Goal: Task Accomplishment & Management: Manage account settings

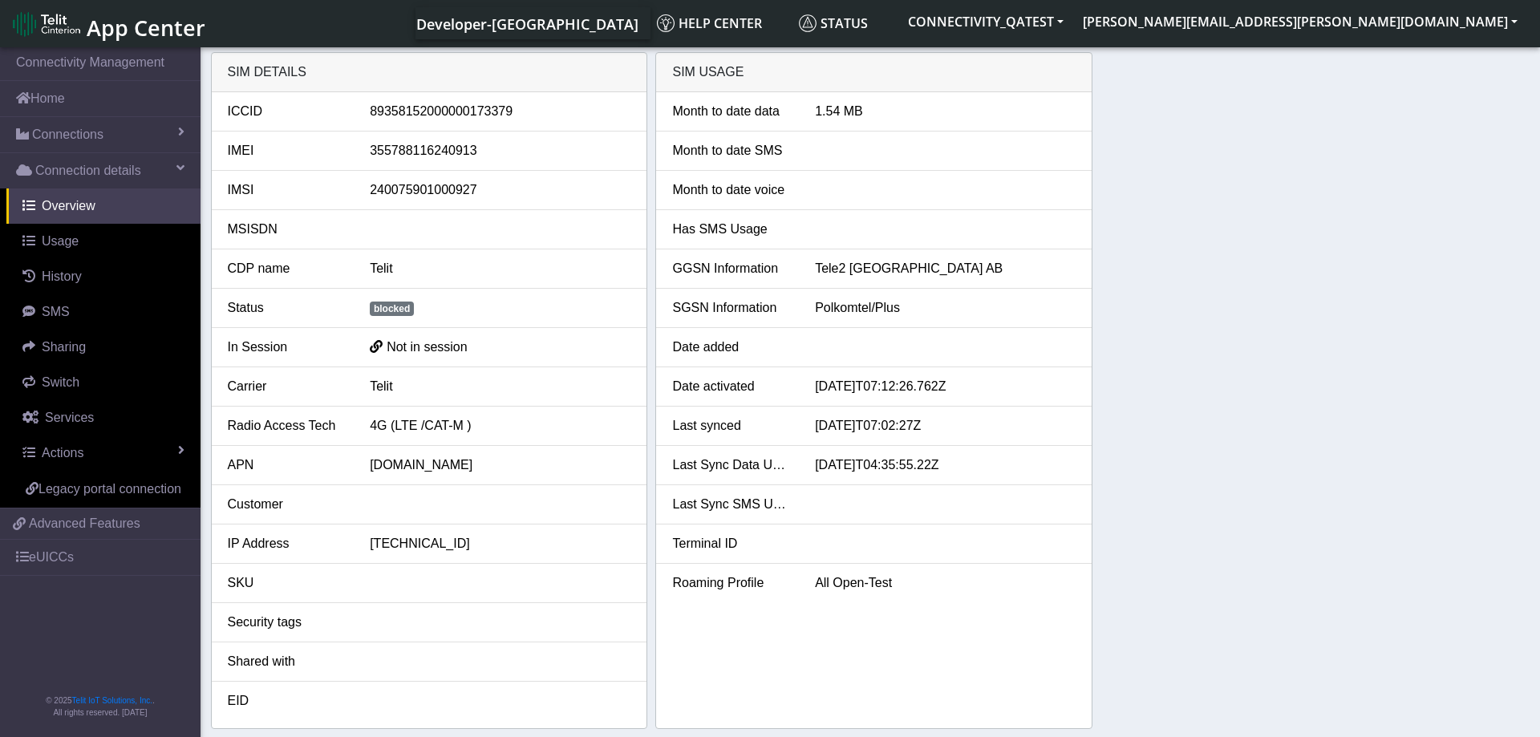
click at [1178, 286] on div "SIM details ICCID 89358152000000173379 IMEI 355788116240913 IMSI 24007590100092…" at bounding box center [870, 390] width 1319 height 677
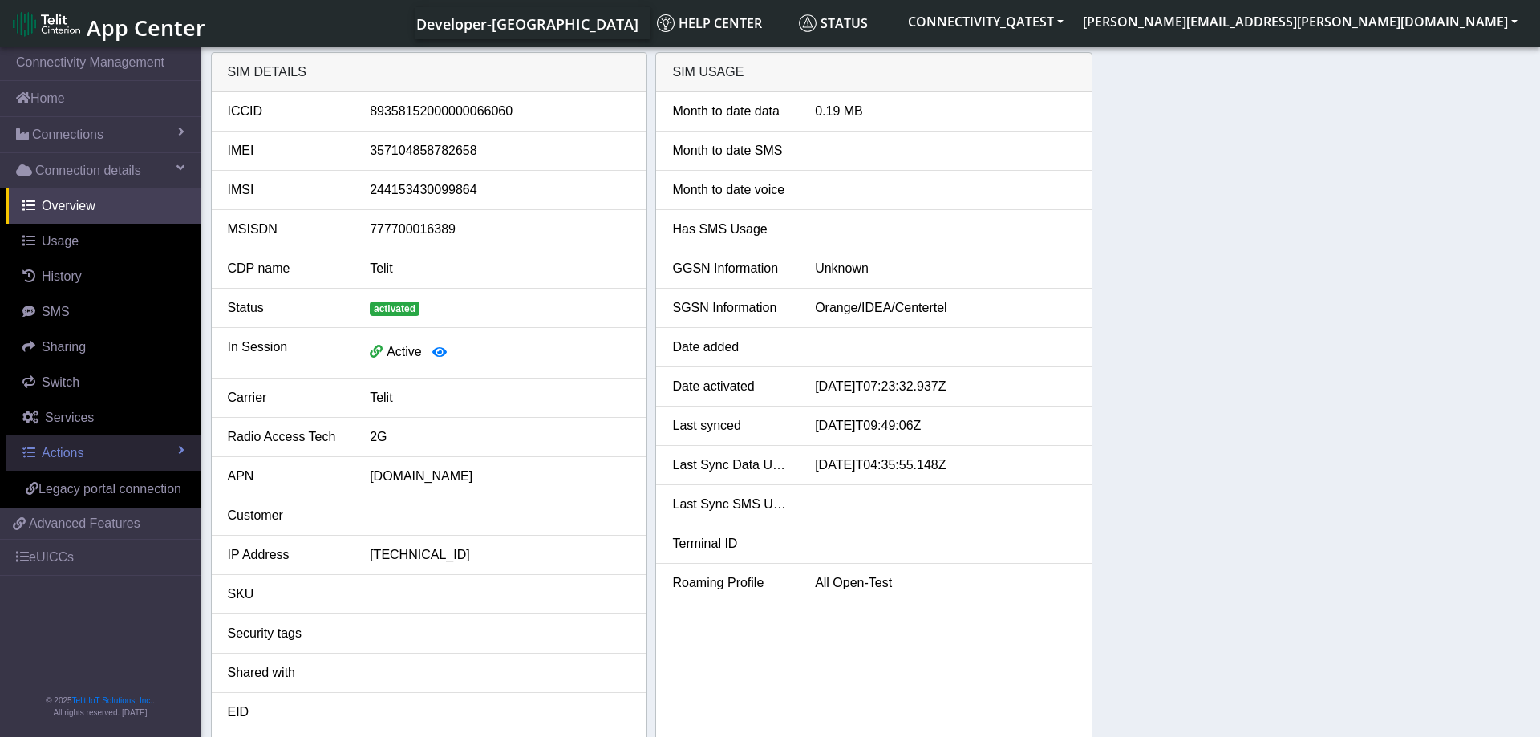
click at [142, 451] on link "Actions" at bounding box center [103, 453] width 194 height 35
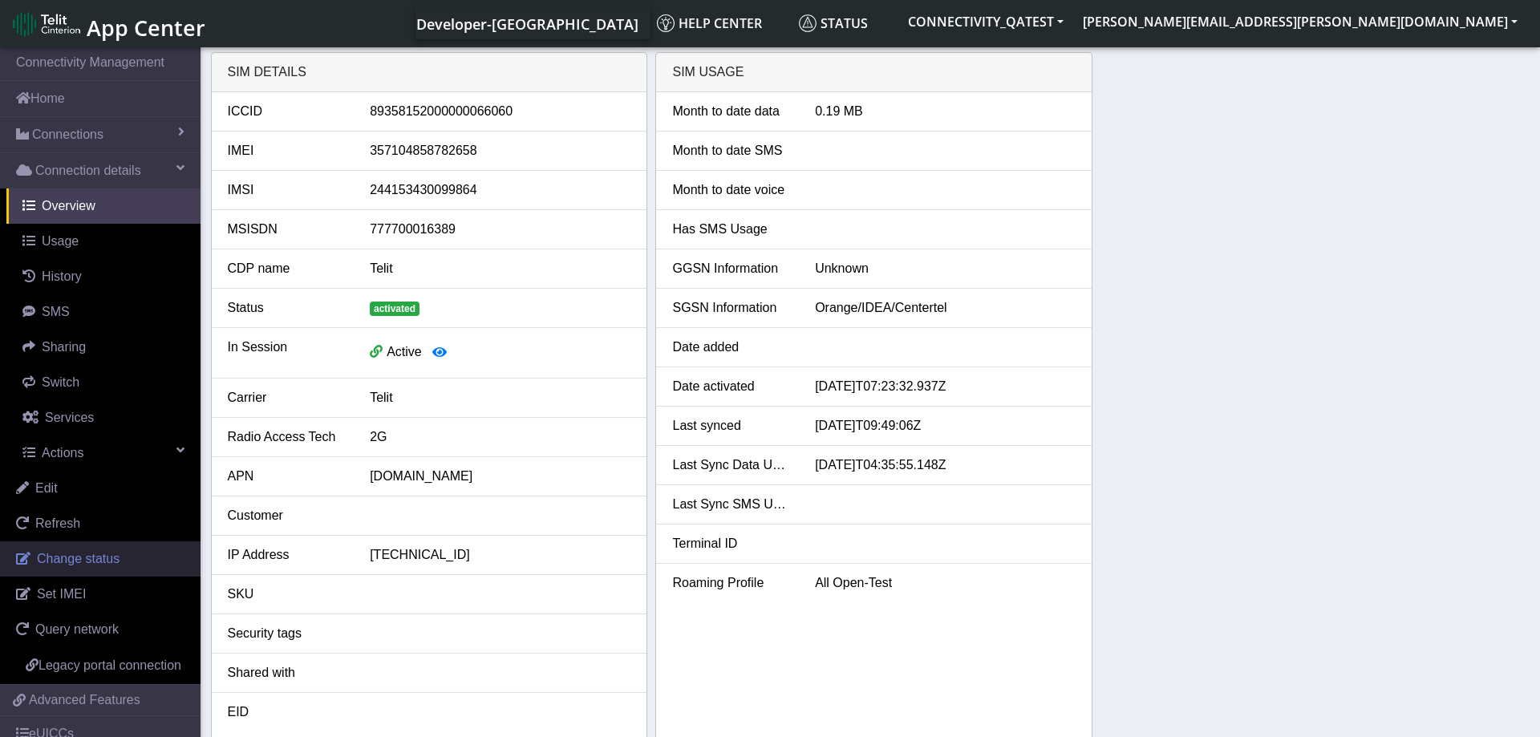
click at [87, 561] on span "Change status" at bounding box center [78, 559] width 83 height 14
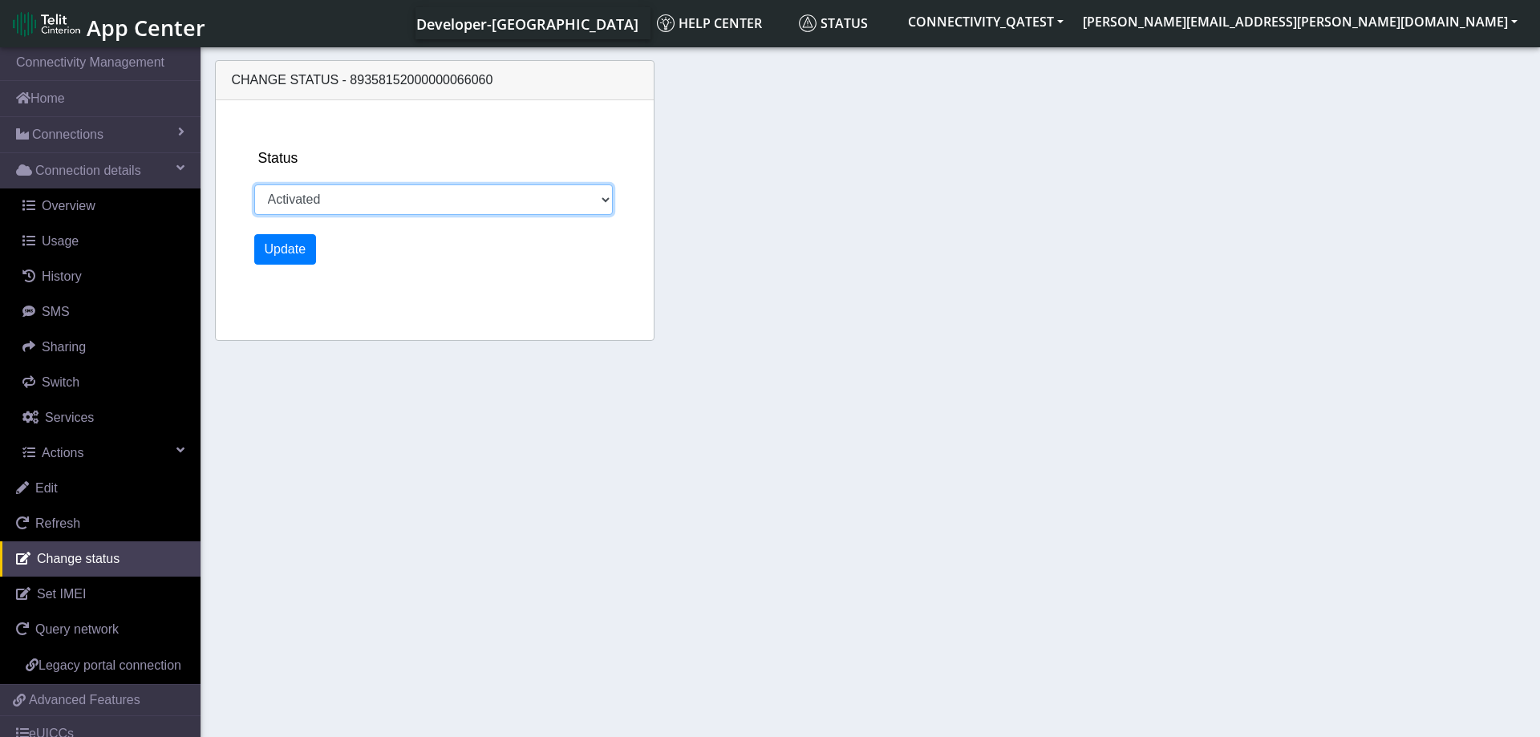
click at [254, 184] on select "Activated Deactivated Blocked" at bounding box center [433, 199] width 359 height 30
select select "deactivated"
click option "Deactivated" at bounding box center [0, 0] width 0 height 0
click at [293, 268] on div "Status Activated Deactivated Blocked Update" at bounding box center [454, 220] width 412 height 240
click at [294, 258] on button "Update" at bounding box center [285, 249] width 63 height 30
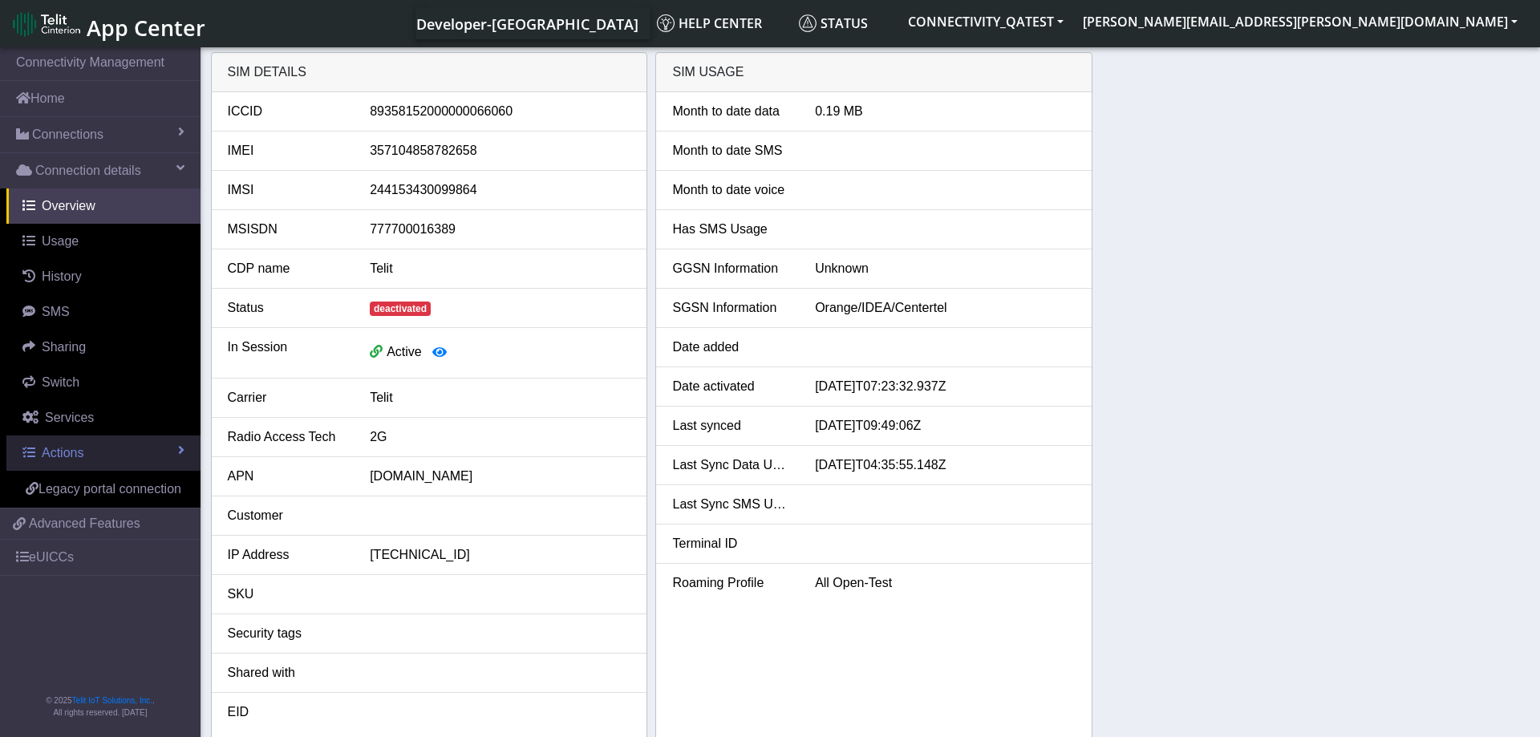
click at [108, 448] on link "Actions" at bounding box center [103, 453] width 194 height 35
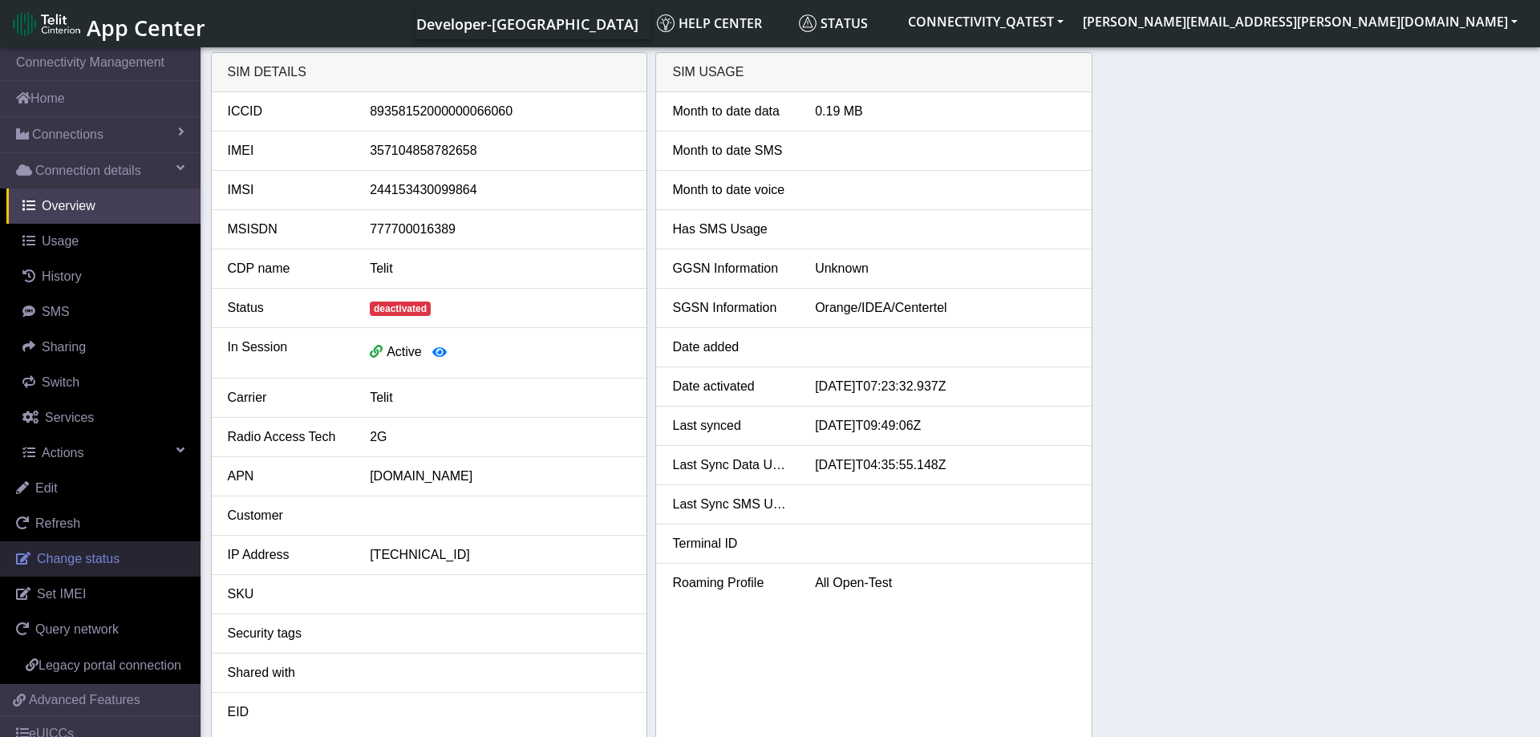
click at [76, 563] on span "Change status" at bounding box center [78, 559] width 83 height 14
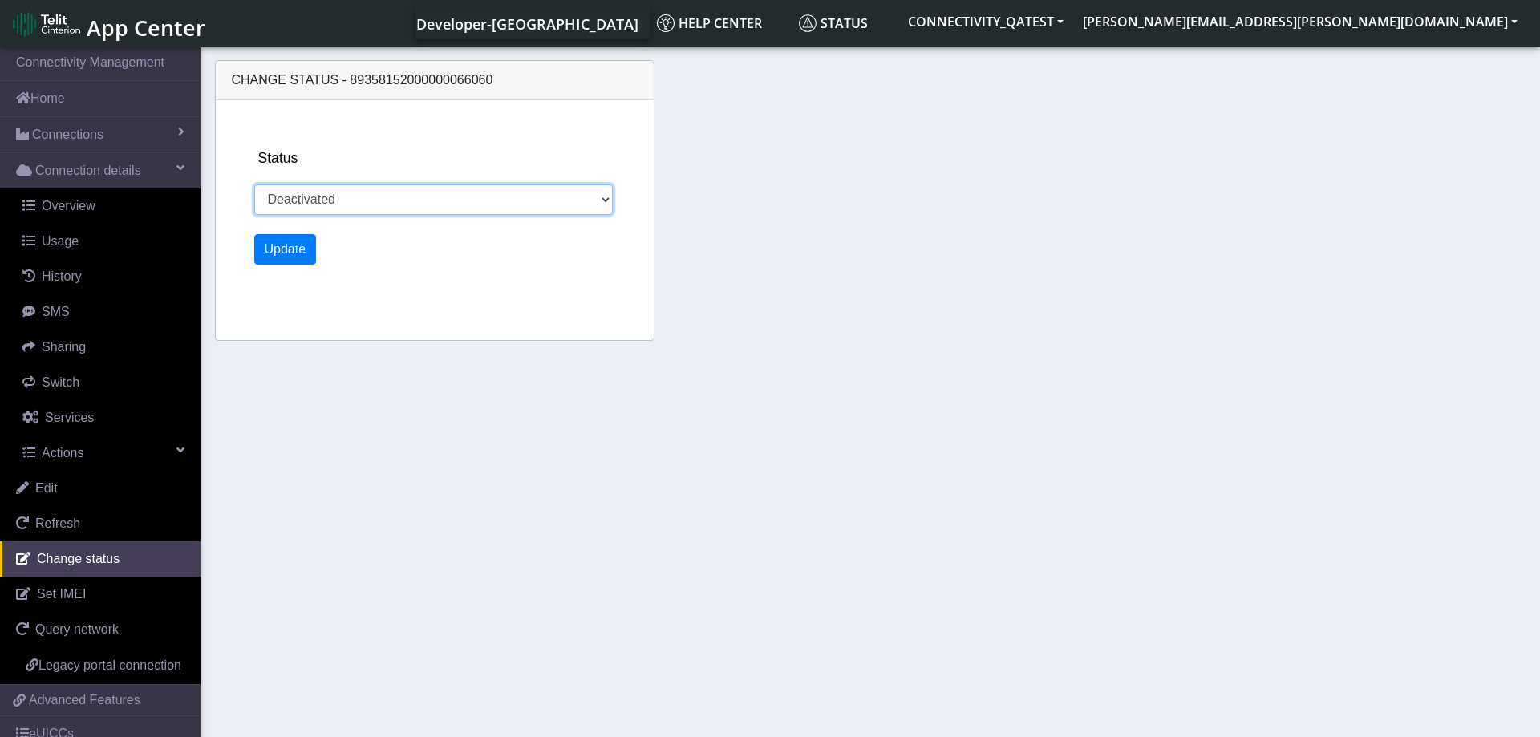
click at [254, 184] on select "Activated Deactivated Blocked" at bounding box center [433, 199] width 359 height 30
select select "activated"
click option "Activated" at bounding box center [0, 0] width 0 height 0
click at [293, 260] on button "Update" at bounding box center [285, 249] width 63 height 30
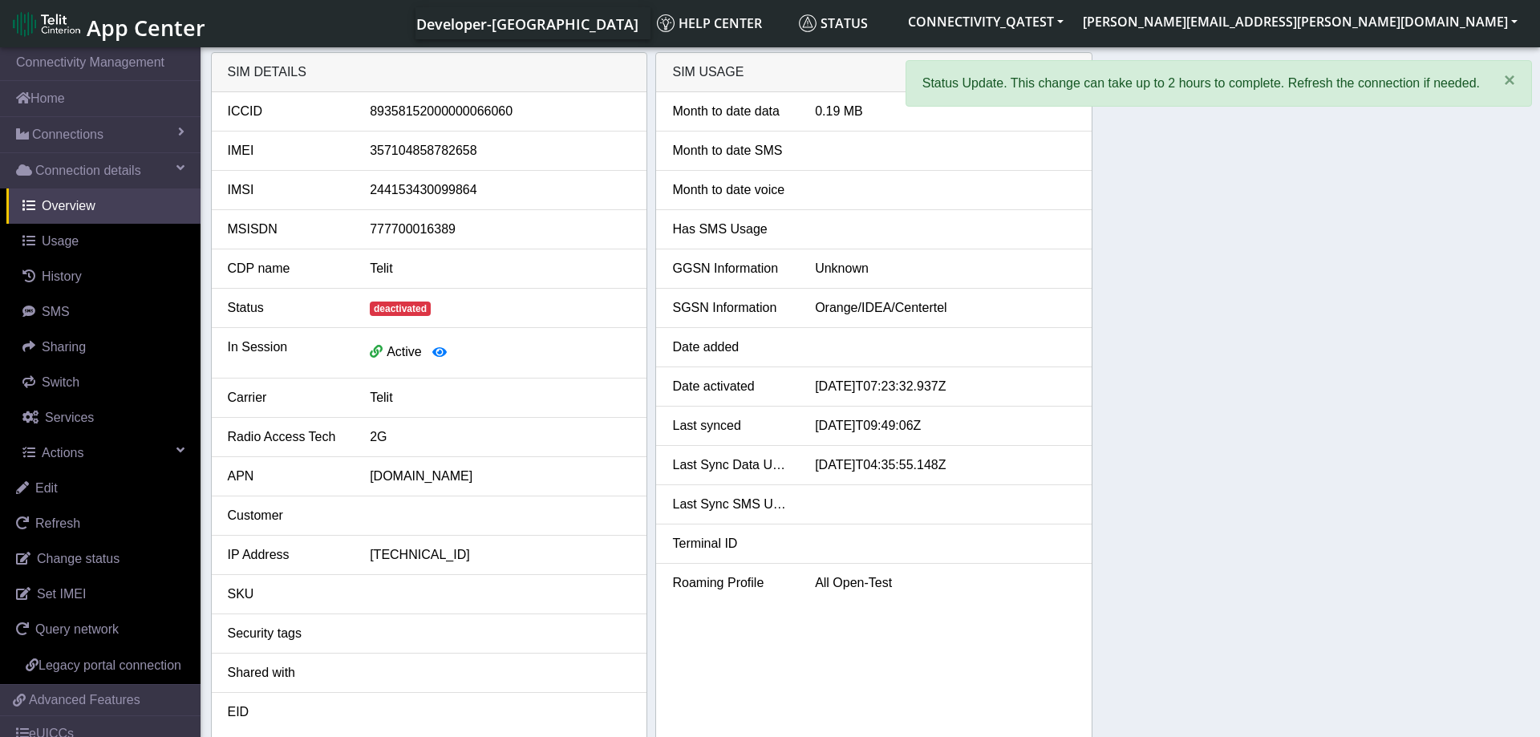
click at [1282, 370] on div "SIM details ICCID 89358152000000066060 IMEI 357104858782658 IMSI 24415343009986…" at bounding box center [870, 396] width 1319 height 688
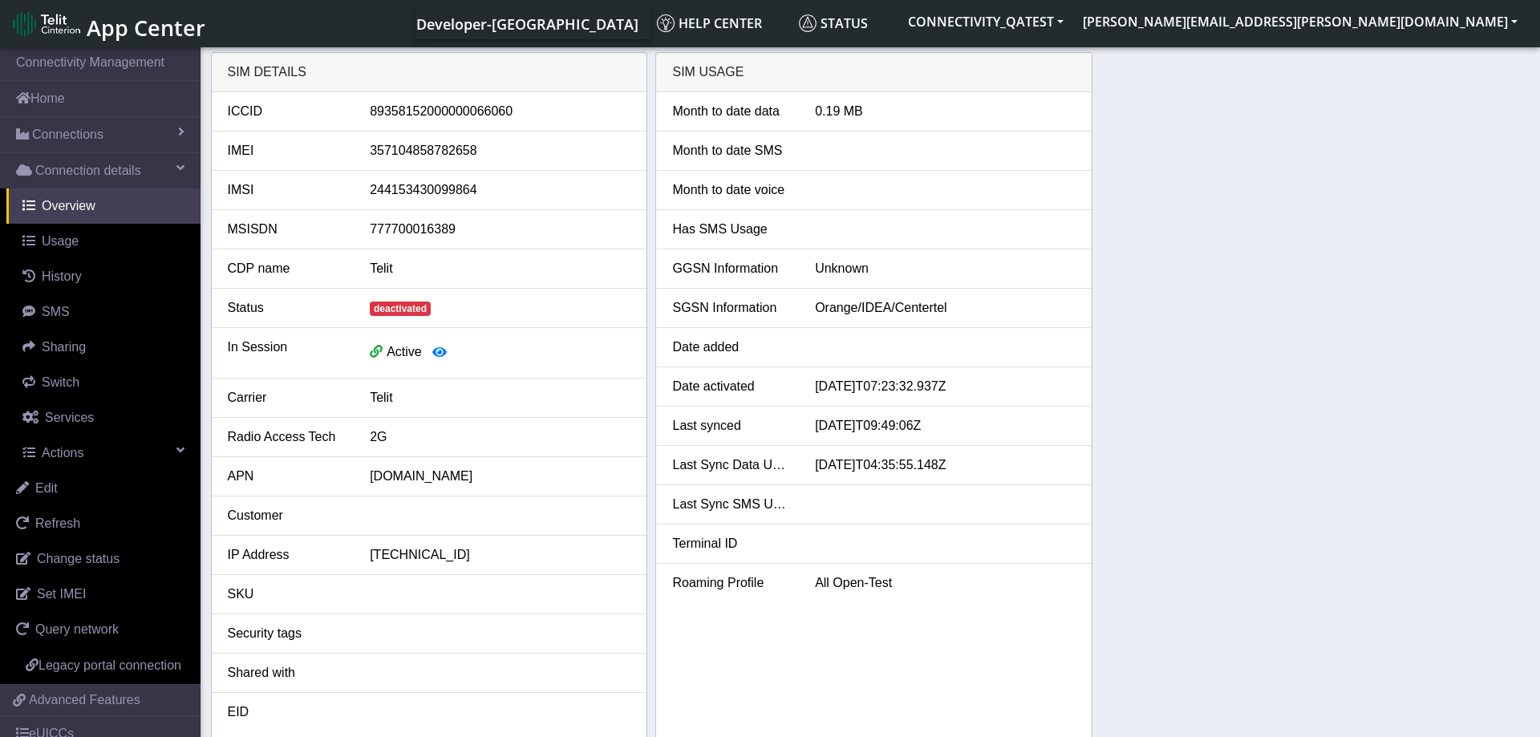
click at [1186, 391] on div "SIM details ICCID 89358152000000066060 IMEI 357104858782658 IMSI 24415343009986…" at bounding box center [870, 396] width 1319 height 688
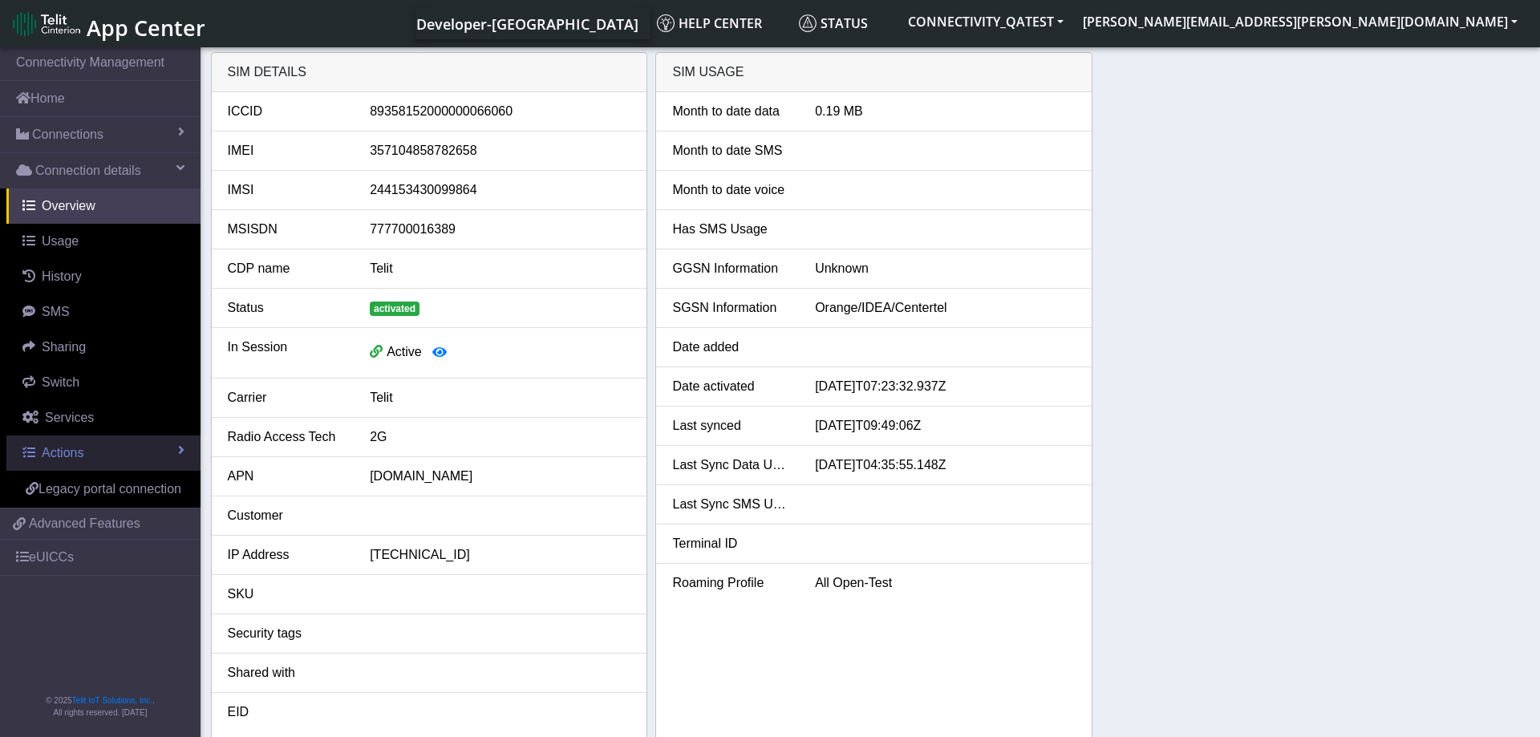
click at [135, 448] on link "Actions" at bounding box center [103, 453] width 194 height 35
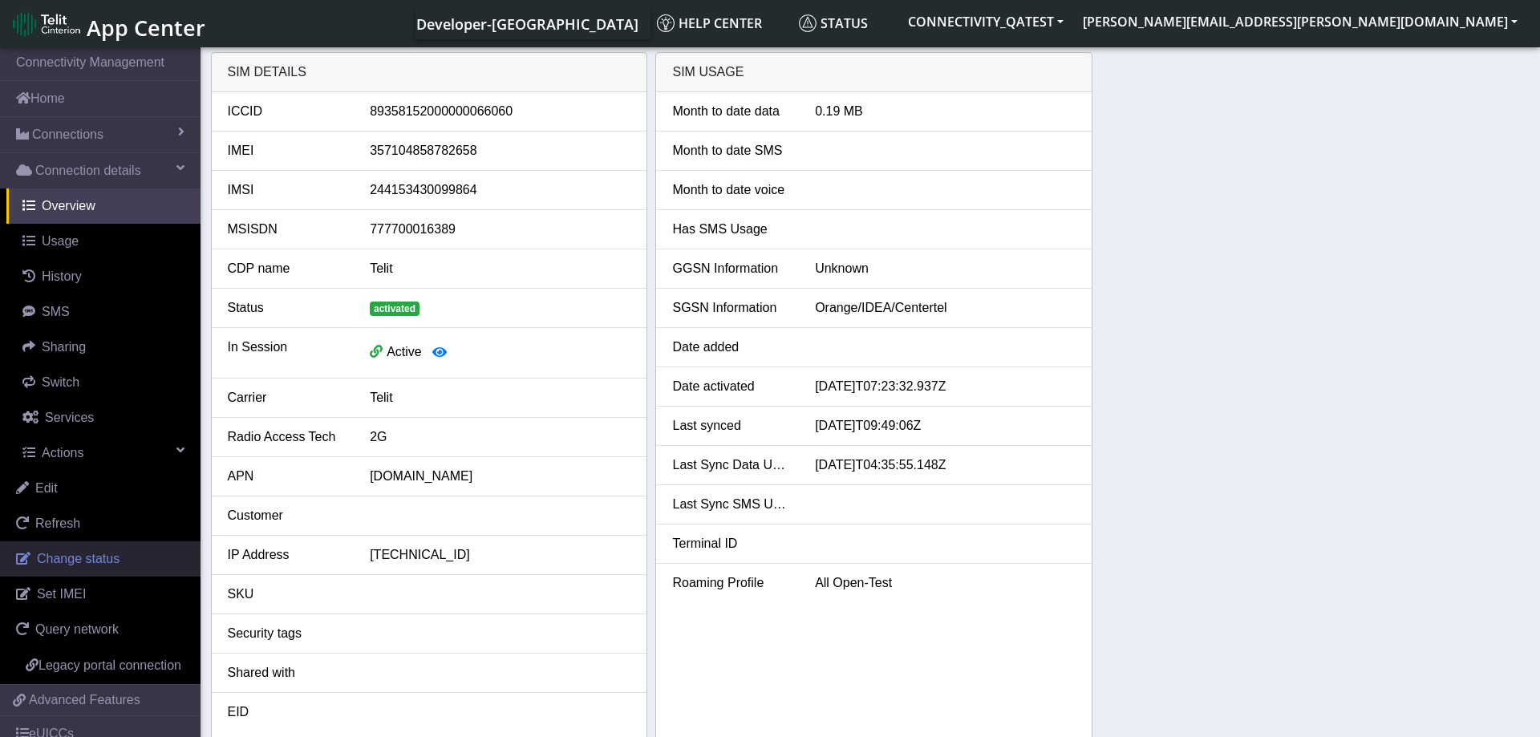
click at [95, 557] on span "Change status" at bounding box center [78, 559] width 83 height 14
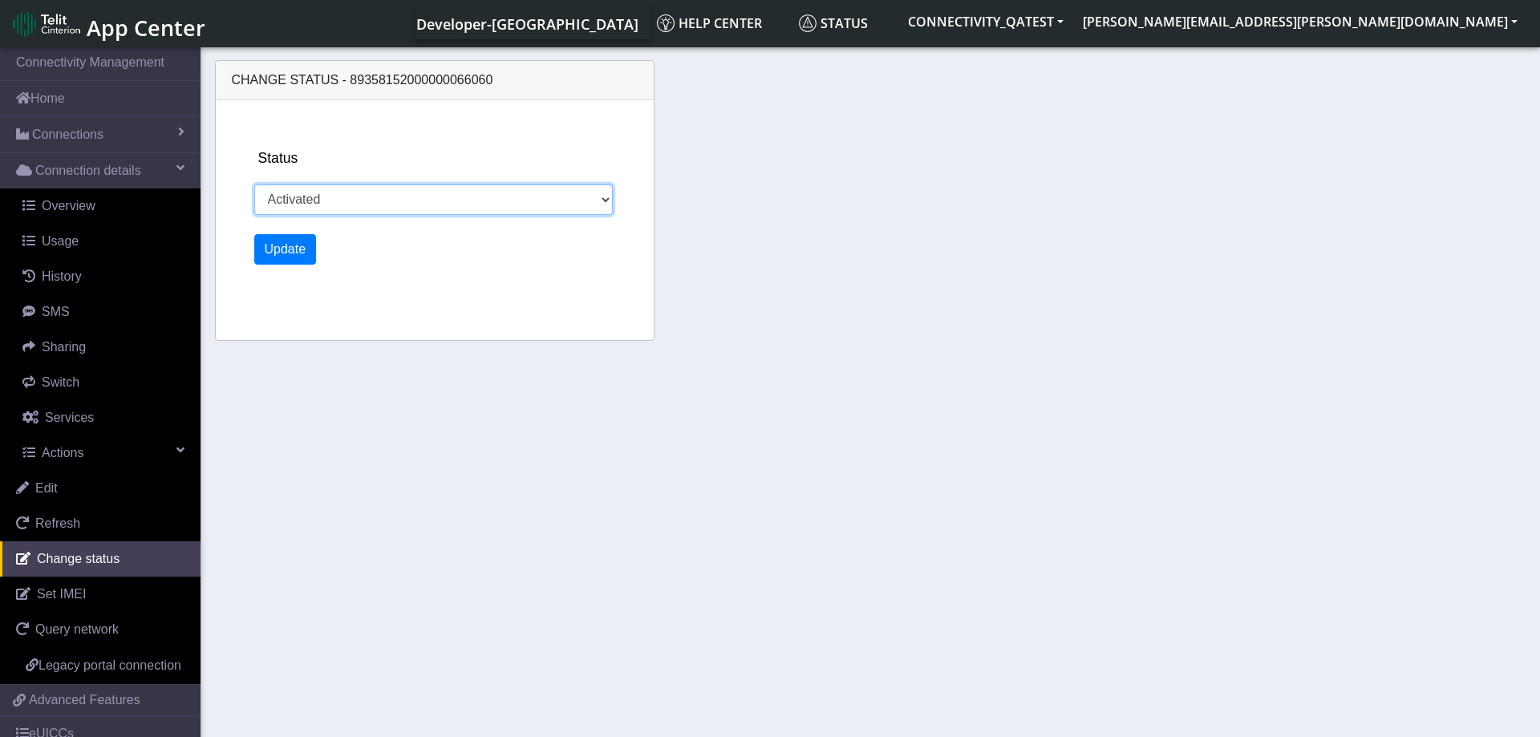
click at [254, 184] on select "Activated Deactivated Blocked" at bounding box center [433, 199] width 359 height 30
select select "deactivated"
click option "Deactivated" at bounding box center [0, 0] width 0 height 0
click at [297, 252] on button "Update" at bounding box center [285, 249] width 63 height 30
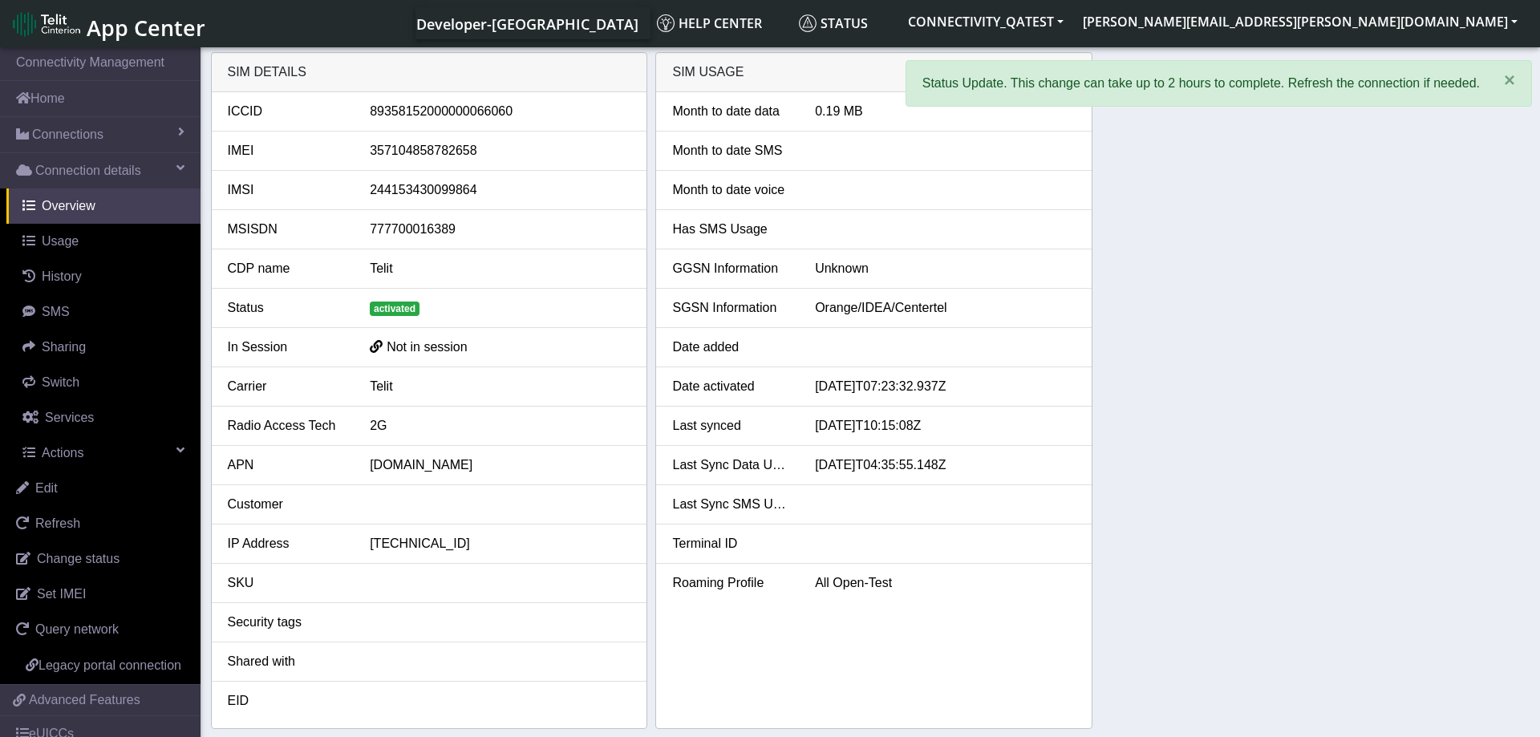
click at [1258, 288] on div "SIM details ICCID 89358152000000066060 IMEI 357104858782658 IMSI 24415343009986…" at bounding box center [870, 390] width 1319 height 677
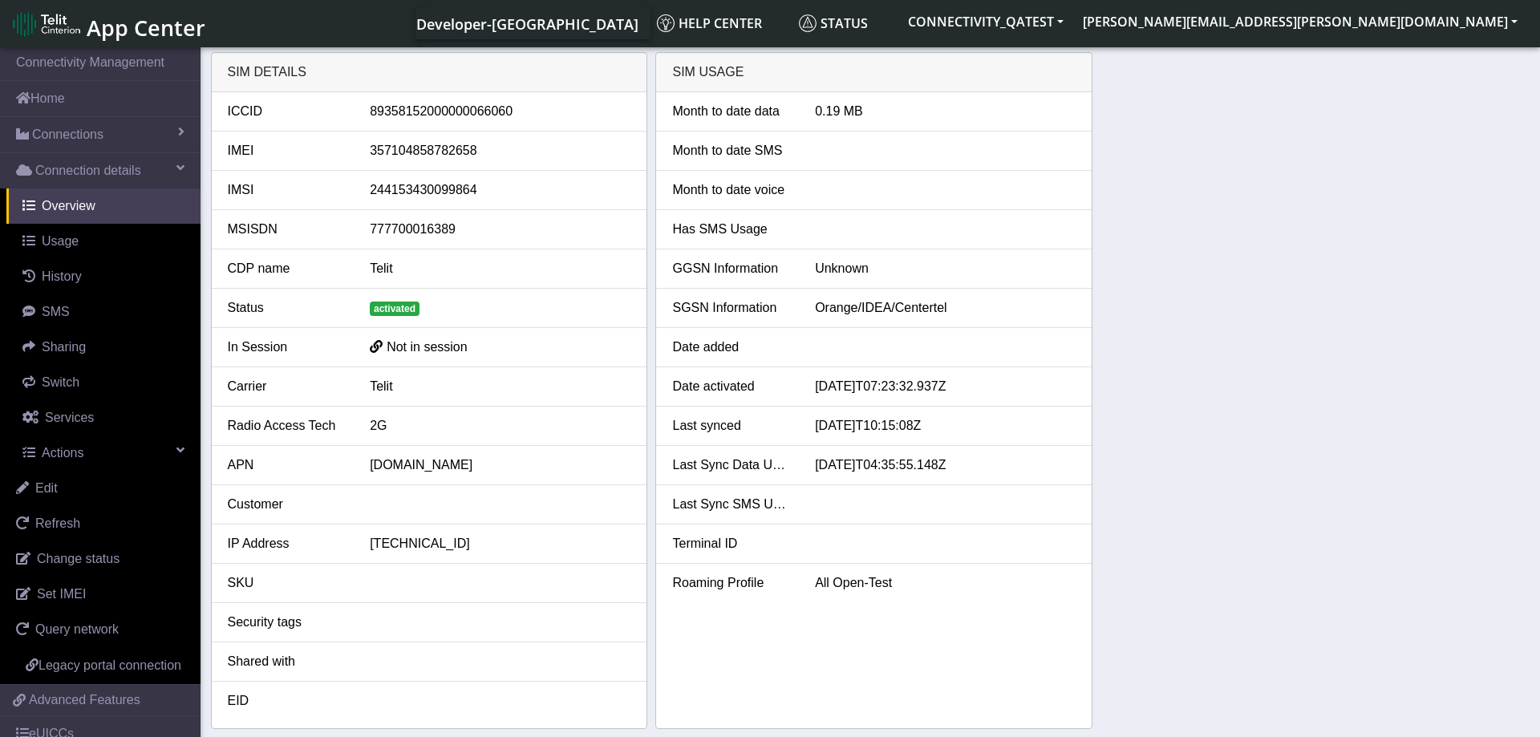
click at [1295, 305] on div "SIM details ICCID 89358152000000066060 IMEI 357104858782658 IMSI 24415343009986…" at bounding box center [870, 390] width 1319 height 677
